Goal: Browse casually

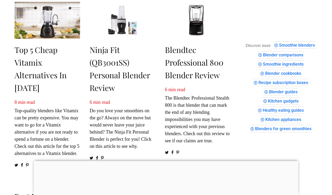
scroll to position [172, 0]
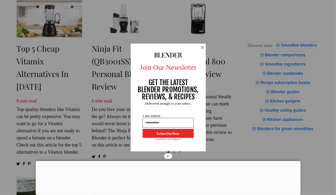
click at [202, 47] on div at bounding box center [202, 47] width 3 height 3
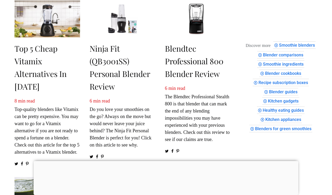
click at [207, 38] on div "Blendtec Professional 800 Blender Review 6 min read The Blendtec Professional S…" at bounding box center [198, 84] width 66 height 167
